Goal: Information Seeking & Learning: Learn about a topic

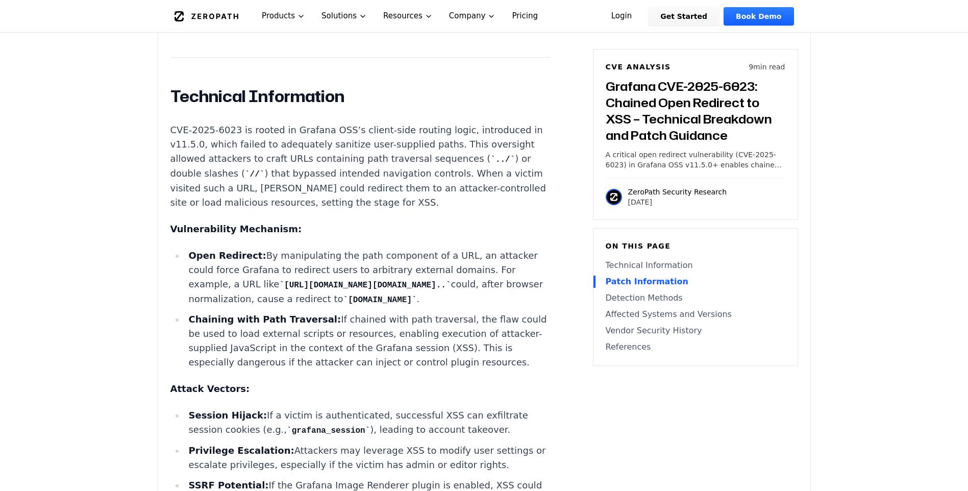
scroll to position [960, 0]
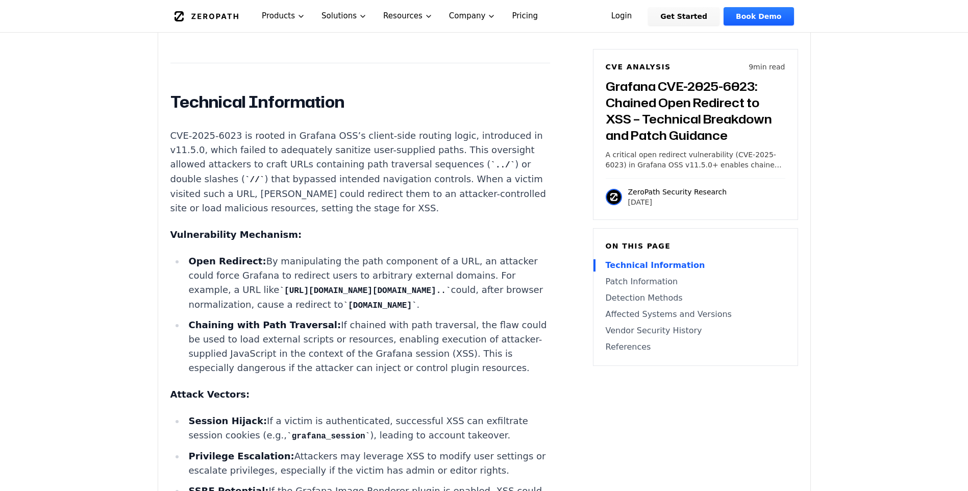
drag, startPoint x: 315, startPoint y: 318, endPoint x: 470, endPoint y: 321, distance: 155.2
click at [470, 312] on li "Open Redirect: By manipulating the path component of a URL, an attacker could f…" at bounding box center [368, 283] width 366 height 58
click at [359, 307] on li "Open Redirect: By manipulating the path component of a URL, an attacker could f…" at bounding box center [368, 283] width 366 height 58
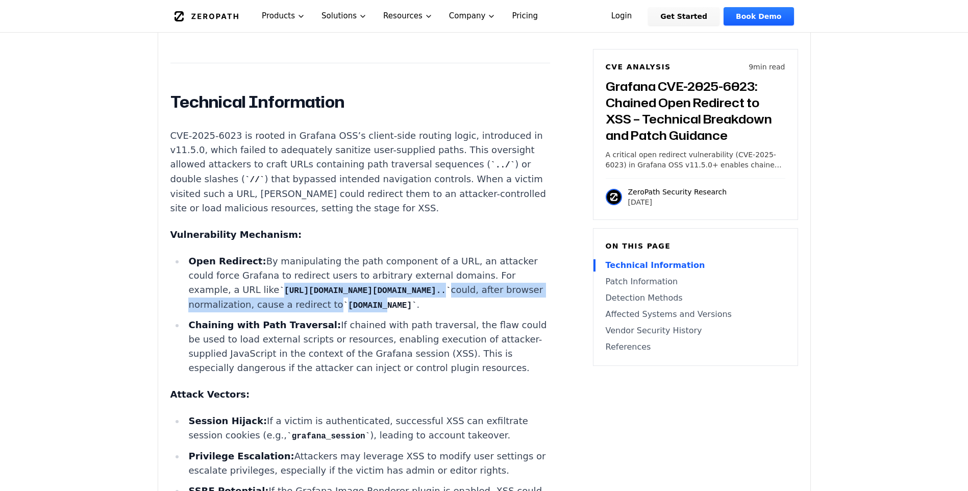
drag, startPoint x: 195, startPoint y: 317, endPoint x: 449, endPoint y: 330, distance: 255.1
click at [449, 312] on li "Open Redirect: By manipulating the path component of a URL, an attacker could f…" at bounding box center [368, 283] width 366 height 58
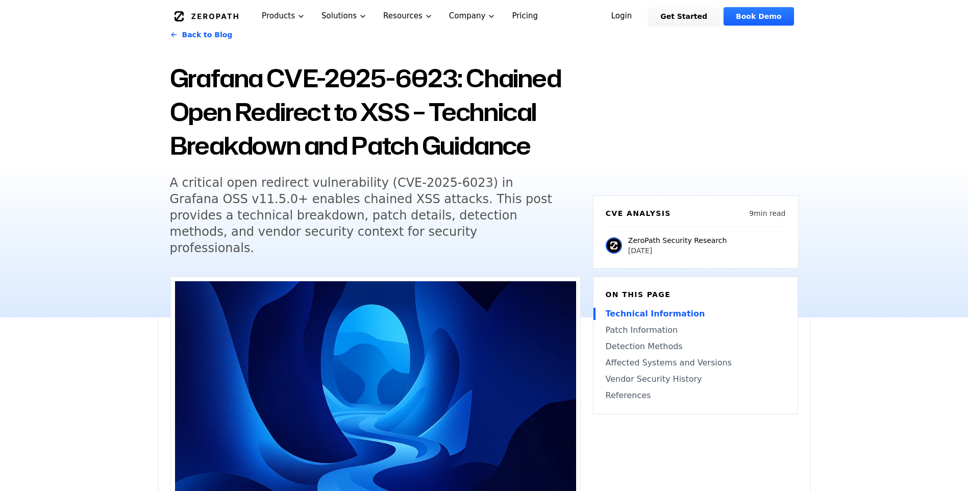
scroll to position [0, 0]
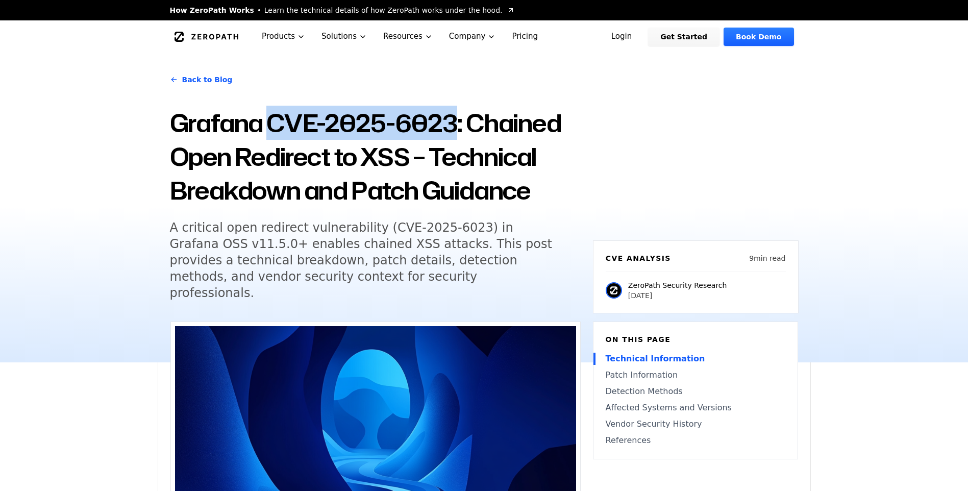
drag, startPoint x: 272, startPoint y: 122, endPoint x: 452, endPoint y: 116, distance: 180.3
click at [452, 116] on h1 "Grafana CVE-2025-6023: Chained Open Redirect to XSS – Technical Breakdown and P…" at bounding box center [375, 156] width 411 height 101
copy h1 "CVE-2025-6023"
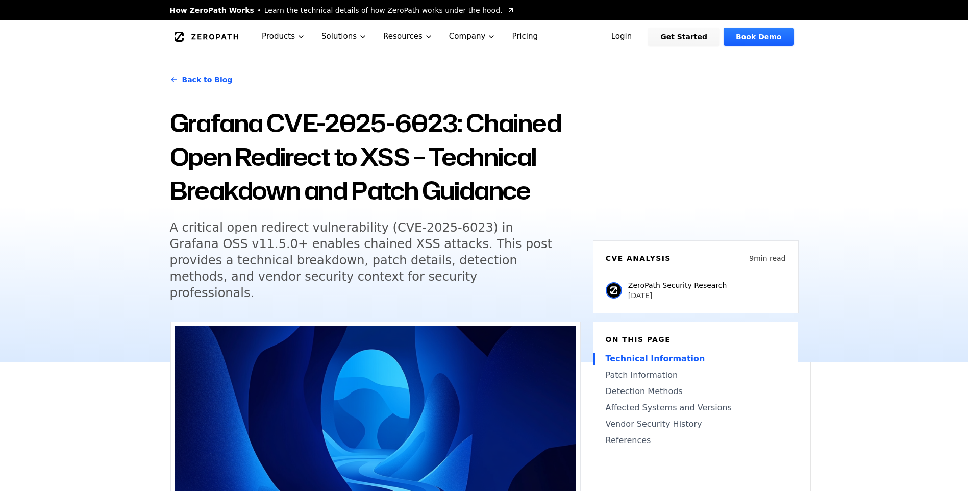
click at [191, 253] on h5 "A critical open redirect vulnerability (CVE-2025-6023) in Grafana OSS v11.5.0+ …" at bounding box center [366, 261] width 392 height 82
drag, startPoint x: 207, startPoint y: 251, endPoint x: 163, endPoint y: 247, distance: 43.6
click at [163, 247] on div "Back to Blog Grafana CVE-2025-6023: Chained Open Redirect to XSS – Technical Br…" at bounding box center [484, 207] width 653 height 309
click at [317, 261] on h5 "A critical open redirect vulnerability (CVE-2025-6023) in Grafana OSS v11.5.0+ …" at bounding box center [366, 261] width 392 height 82
click at [208, 247] on h5 "A critical open redirect vulnerability (CVE-2025-6023) in Grafana OSS v11.5.0+ …" at bounding box center [366, 261] width 392 height 82
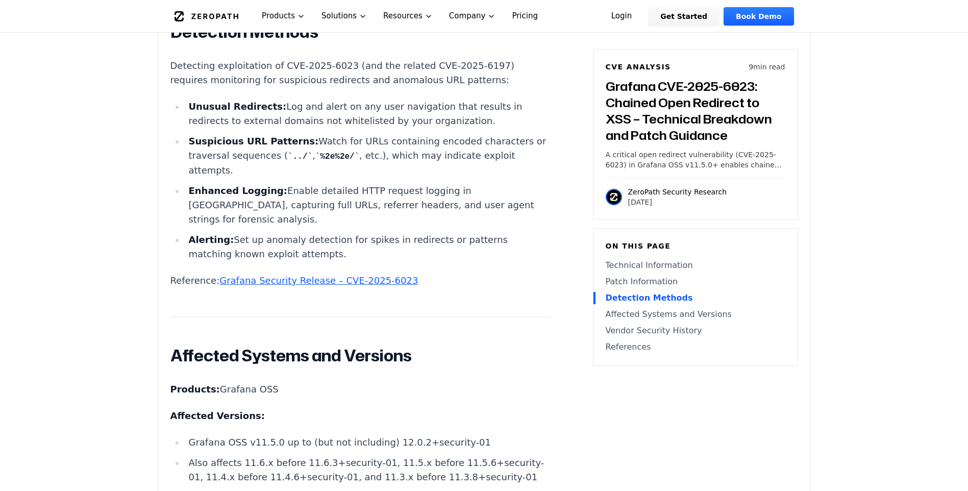
scroll to position [2400, 0]
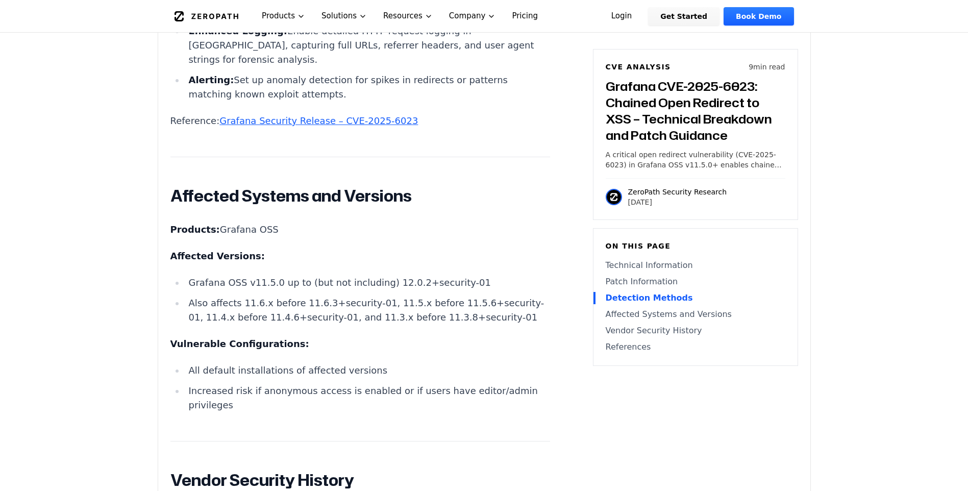
scroll to position [2451, 0]
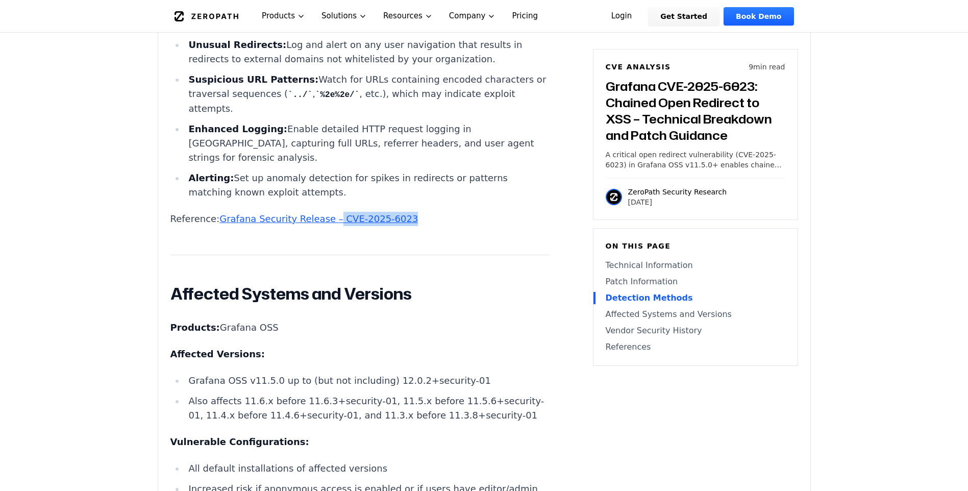
drag, startPoint x: 414, startPoint y: 270, endPoint x: 324, endPoint y: 280, distance: 90.4
copy link "CVE-2025-6023"
